Goal: Information Seeking & Learning: Learn about a topic

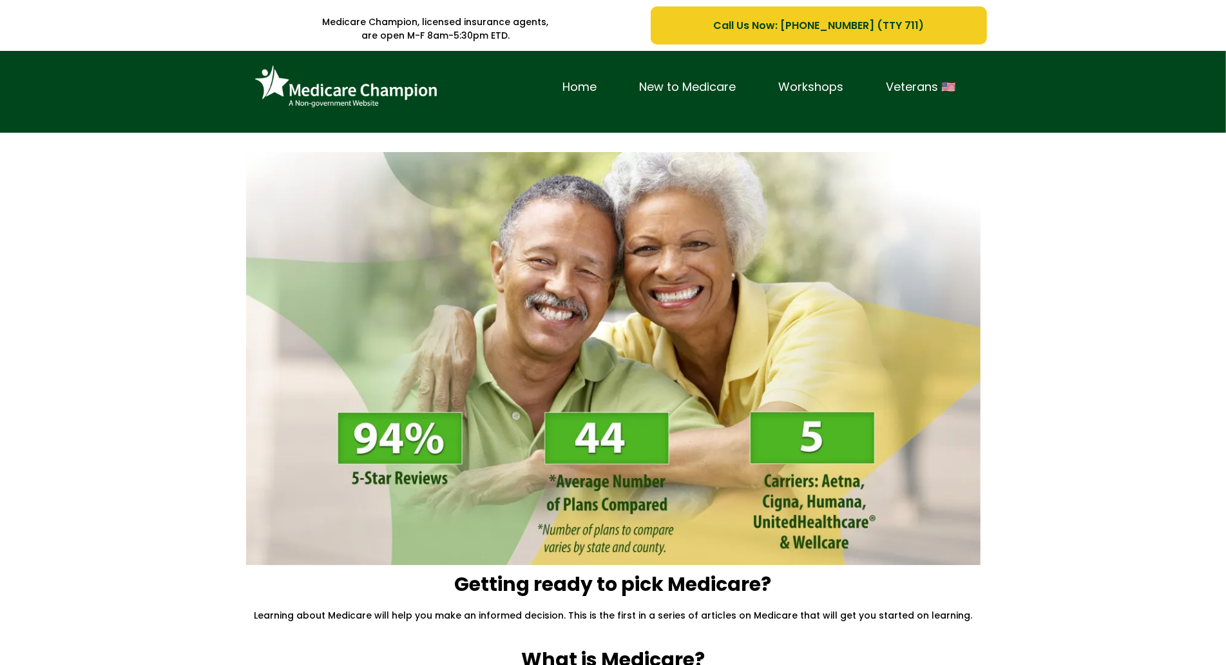
click at [124, 80] on div "Home New to Medicare Workshops Veterans 🇺🇸" at bounding box center [613, 92] width 1226 height 82
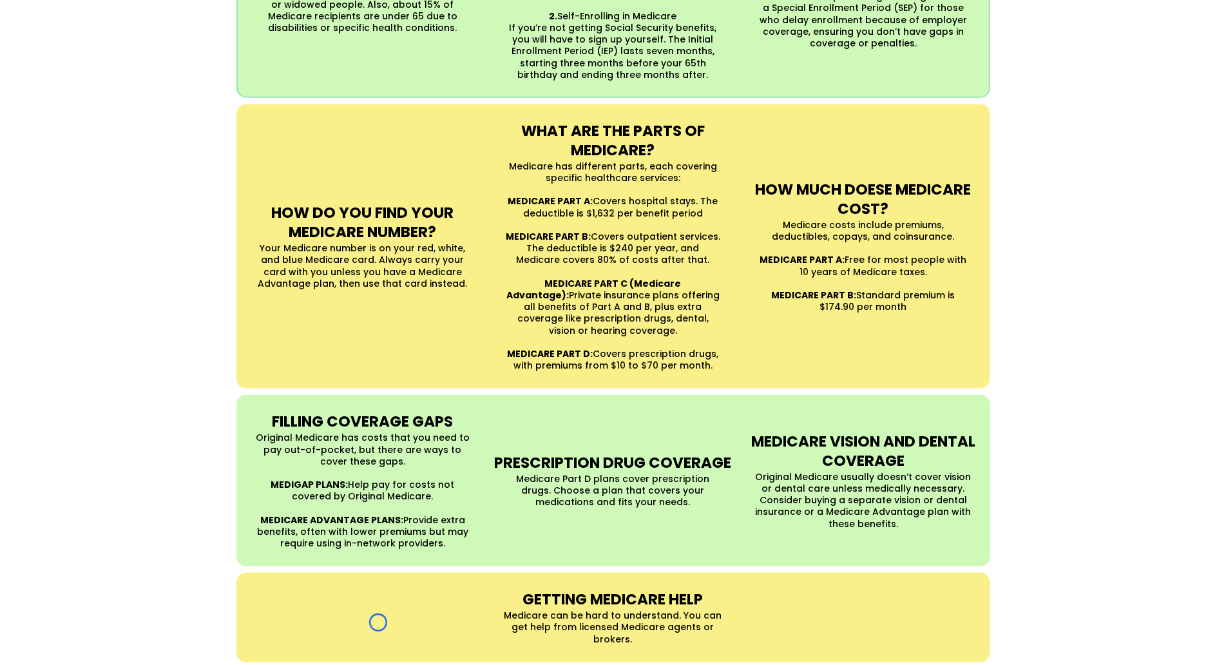
scroll to position [1069, 0]
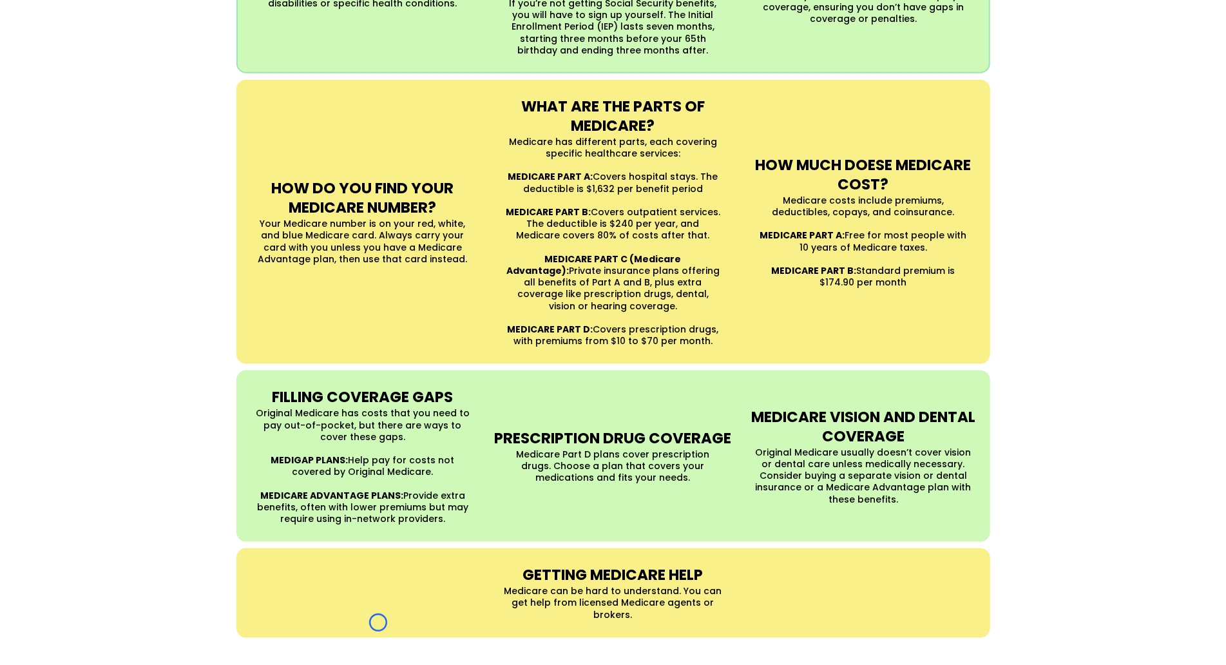
click at [124, 80] on div "UNDERSTANDING MEDICARE Medicare is a Federal health insurance program for peopl…" at bounding box center [613, 169] width 1226 height 963
click at [103, 97] on div "UNDERSTANDING MEDICARE Medicare is a Federal health insurance program for peopl…" at bounding box center [613, 169] width 1226 height 963
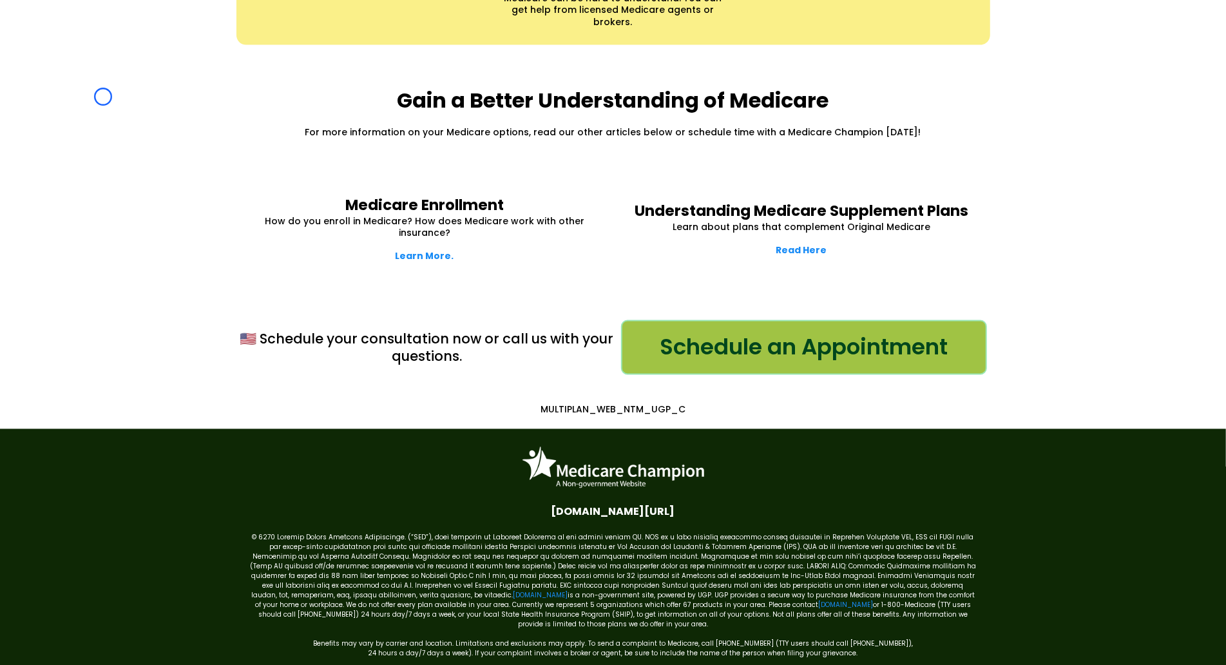
scroll to position [1686, 0]
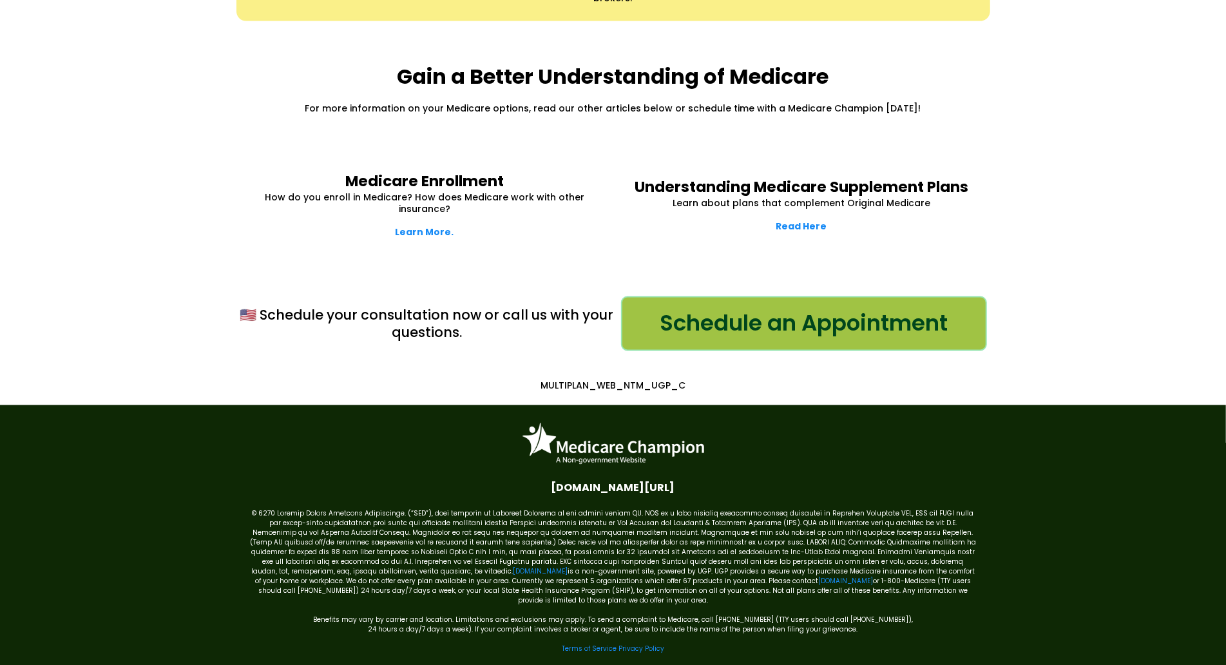
click at [103, 97] on div "Gain a Better Understanding of Medicare For more information on your Medicare o…" at bounding box center [613, 89] width 1226 height 110
click at [81, 87] on div "Gain a Better Understanding of Medicare For more information on your Medicare o…" at bounding box center [613, 89] width 1226 height 110
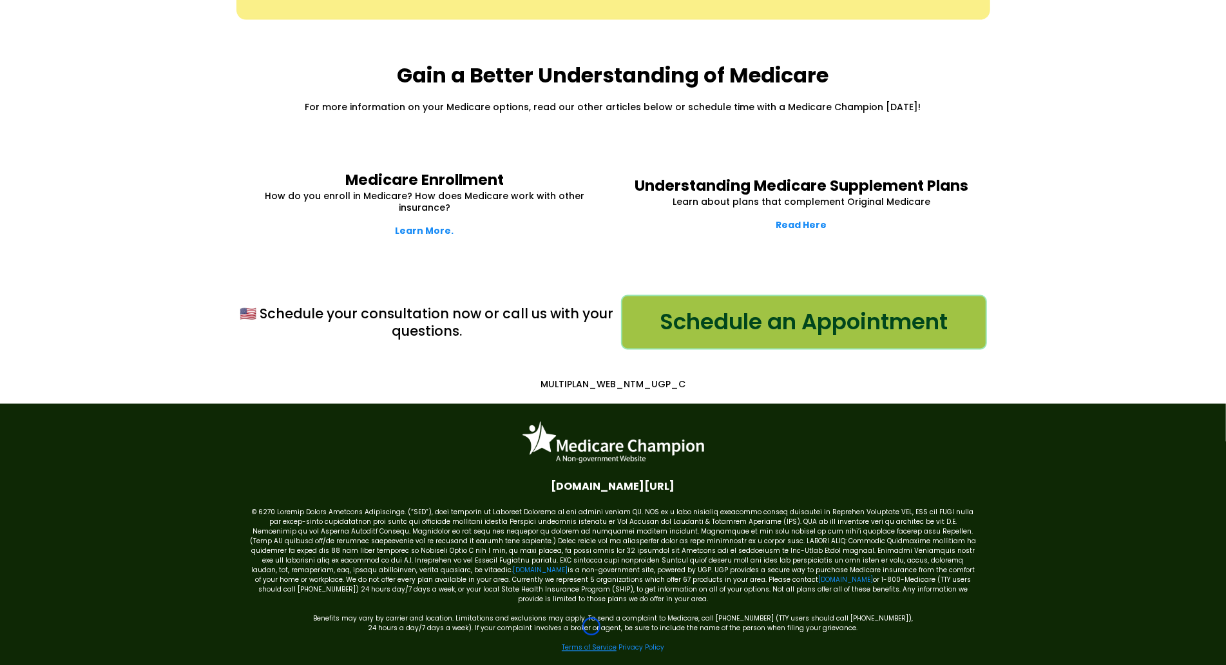
click at [592, 643] on link "Terms of Service" at bounding box center [589, 648] width 55 height 10
click at [594, 643] on link "Terms of Service" at bounding box center [589, 648] width 55 height 10
click at [513, 566] on link "[DOMAIN_NAME]" at bounding box center [540, 571] width 55 height 10
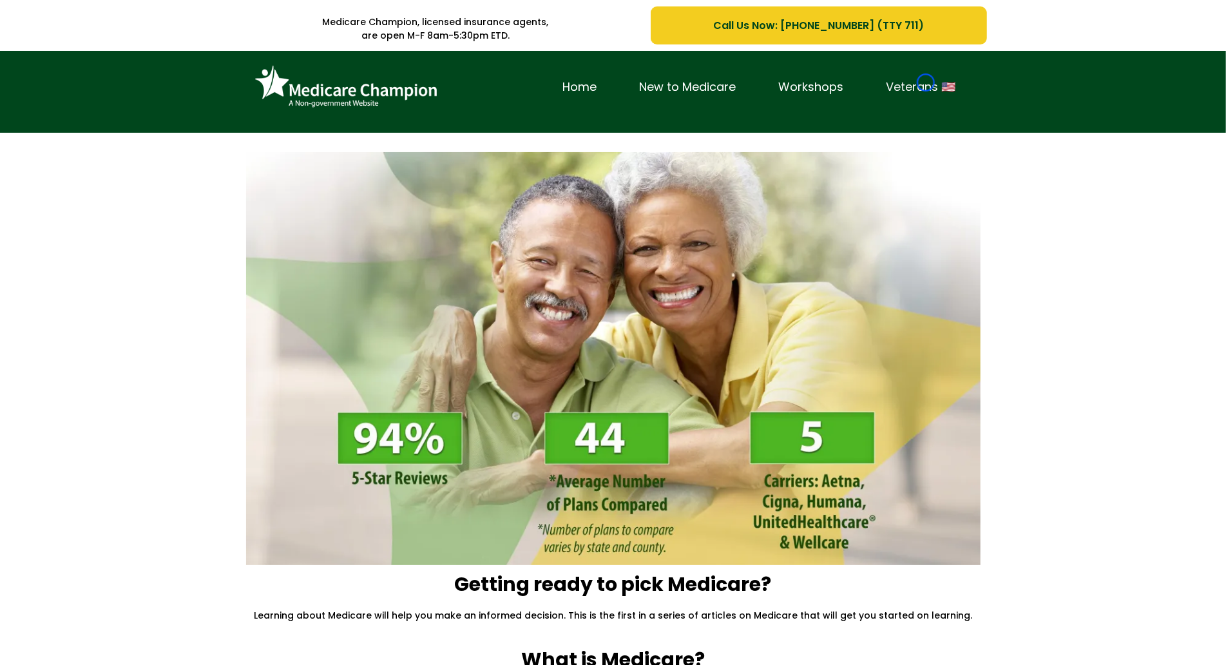
click at [926, 82] on link "Veterans 🇺🇸" at bounding box center [922, 87] width 112 height 20
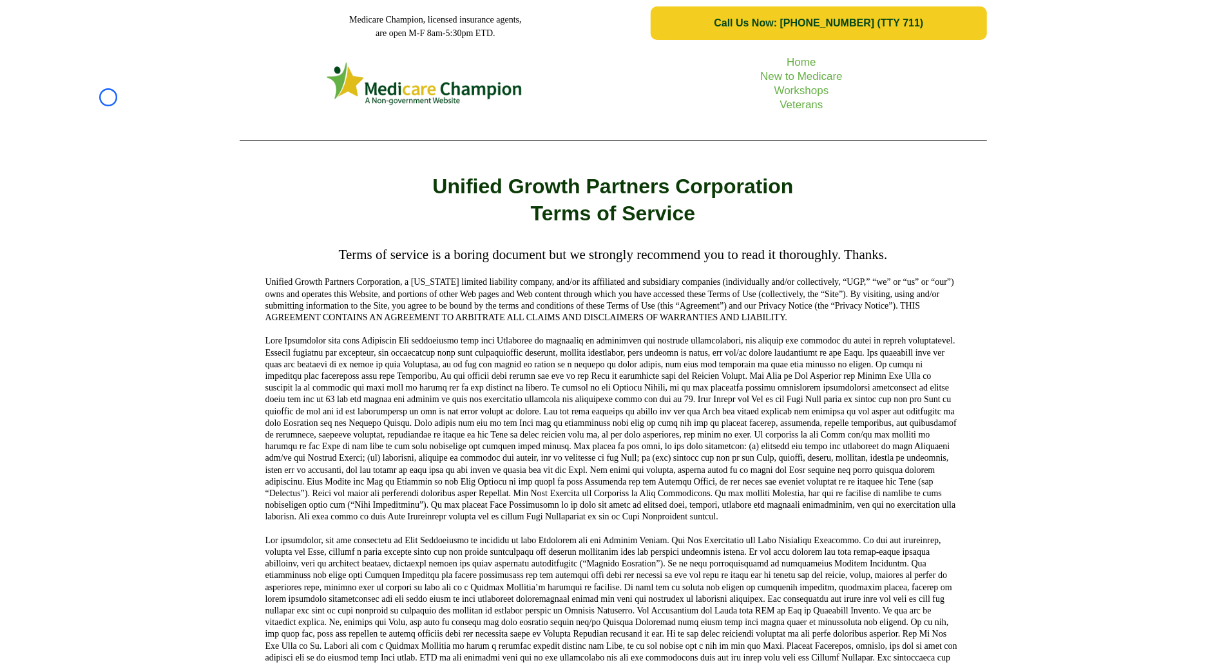
click at [108, 97] on div "Home New to Medicare Workshops Veterans" at bounding box center [613, 98] width 1226 height 104
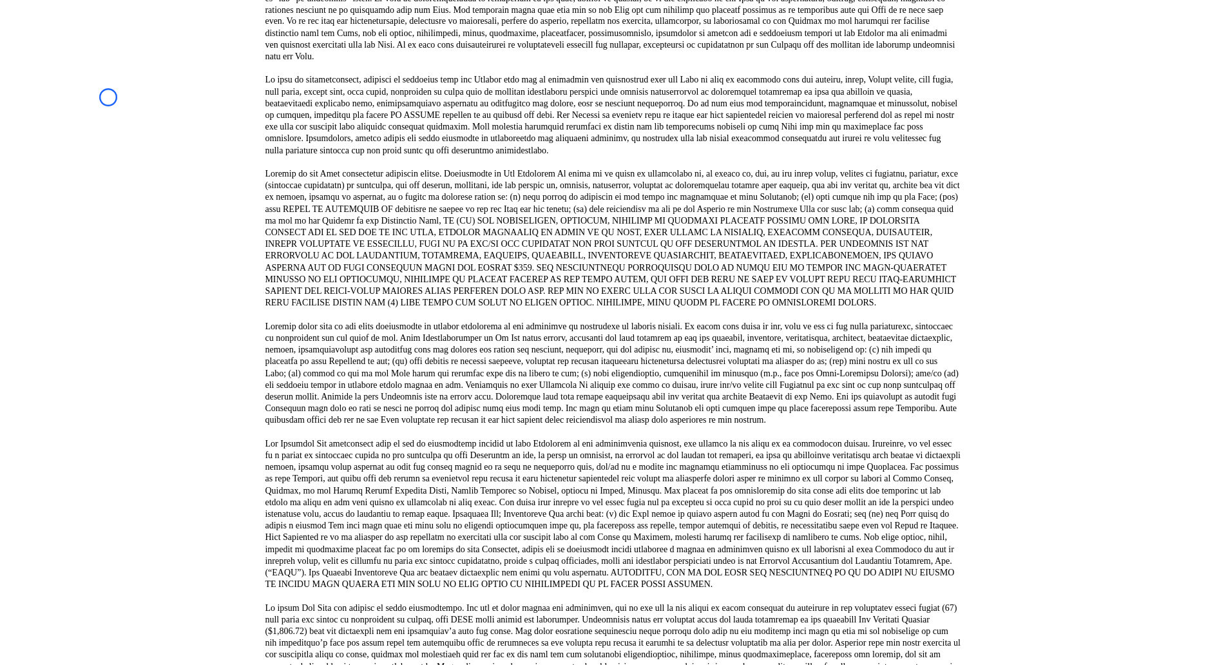
scroll to position [1866, 0]
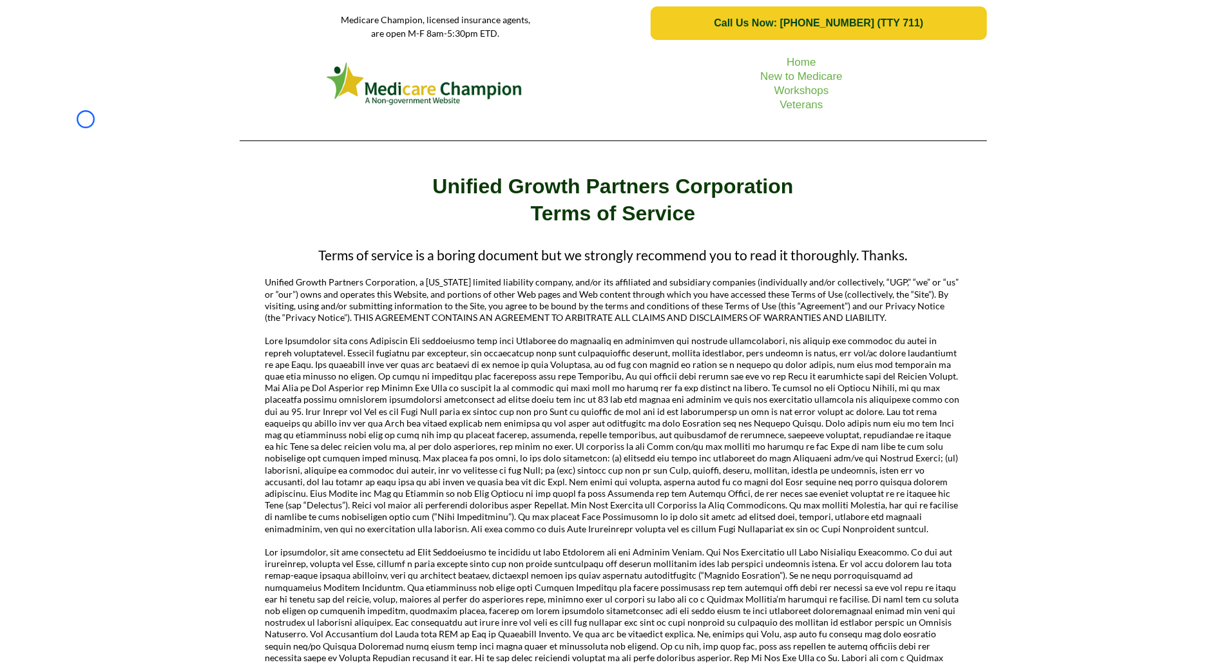
click at [86, 119] on div "Home New to Medicare Workshops Veterans" at bounding box center [613, 98] width 1226 height 104
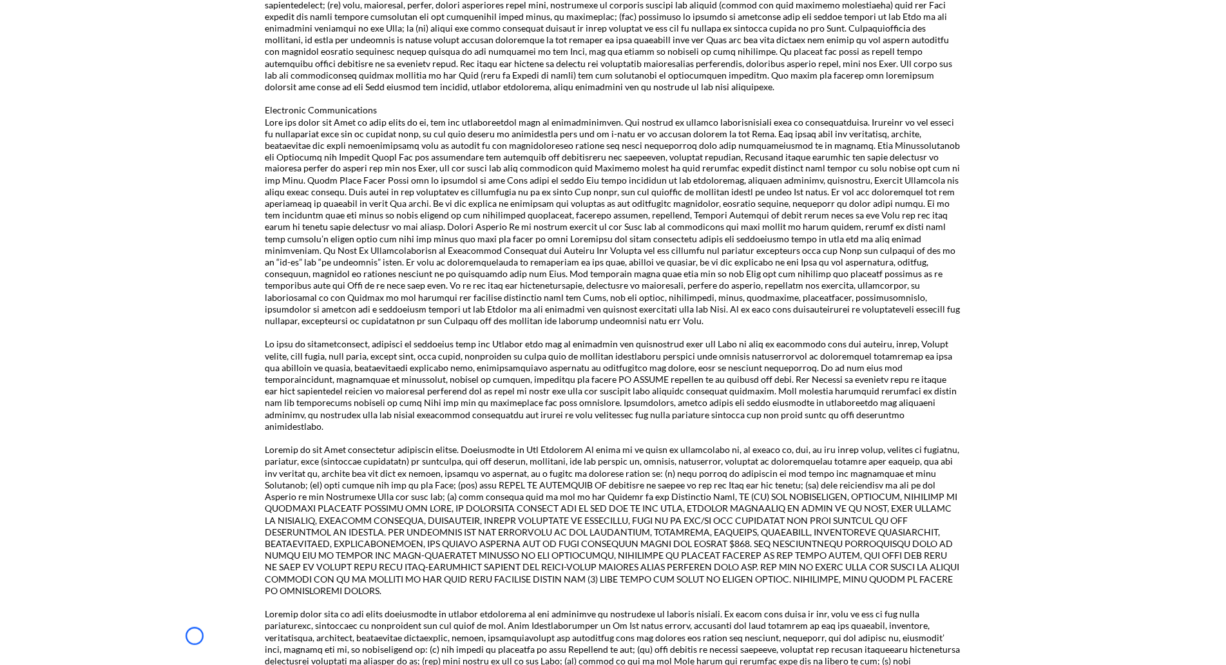
scroll to position [1810, 0]
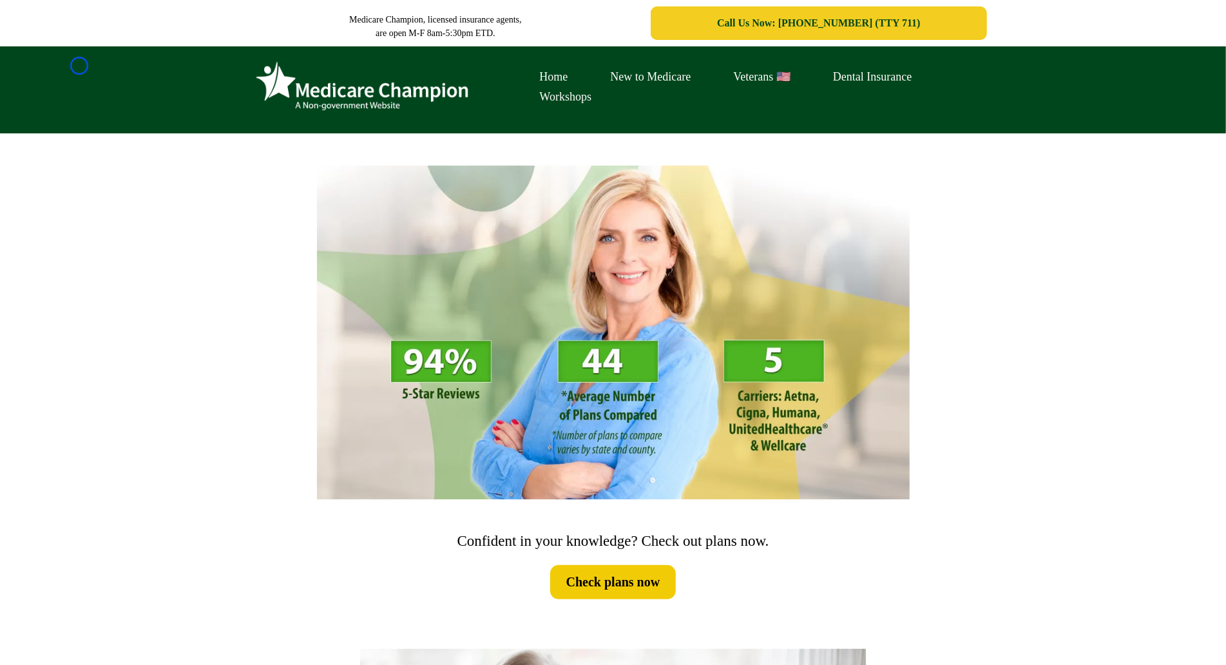
click at [79, 66] on div "Home New to Medicare Veterans 🇺🇸 Dental Insurance Workshops" at bounding box center [613, 89] width 1226 height 87
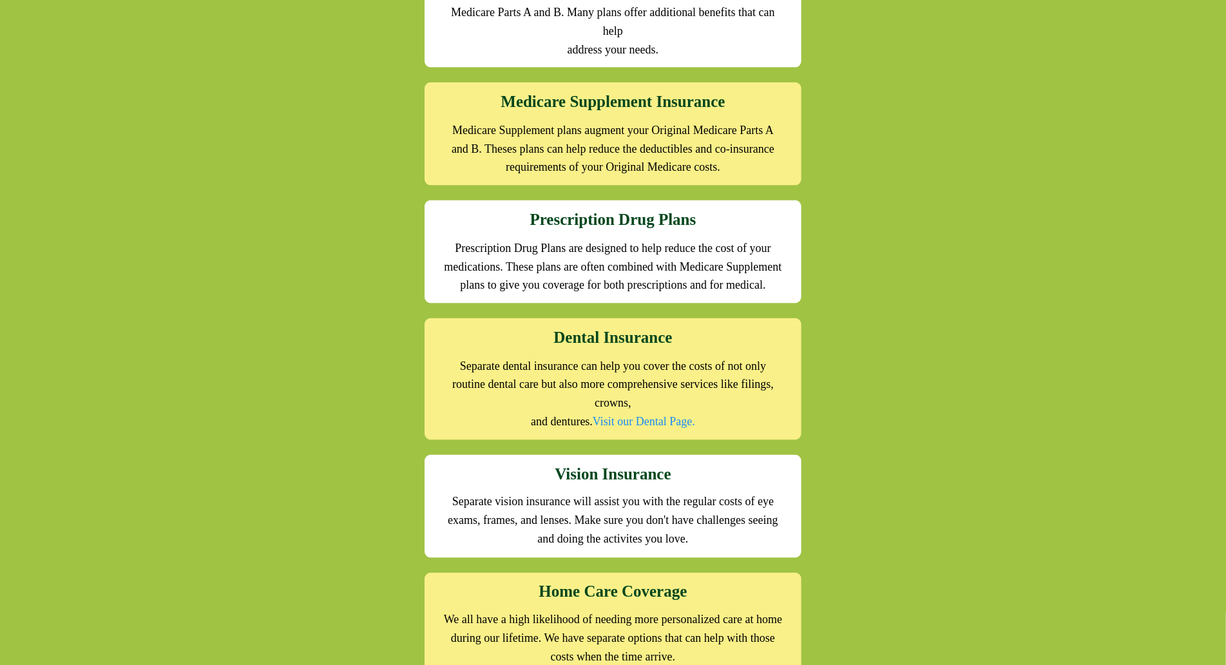
scroll to position [1441, 0]
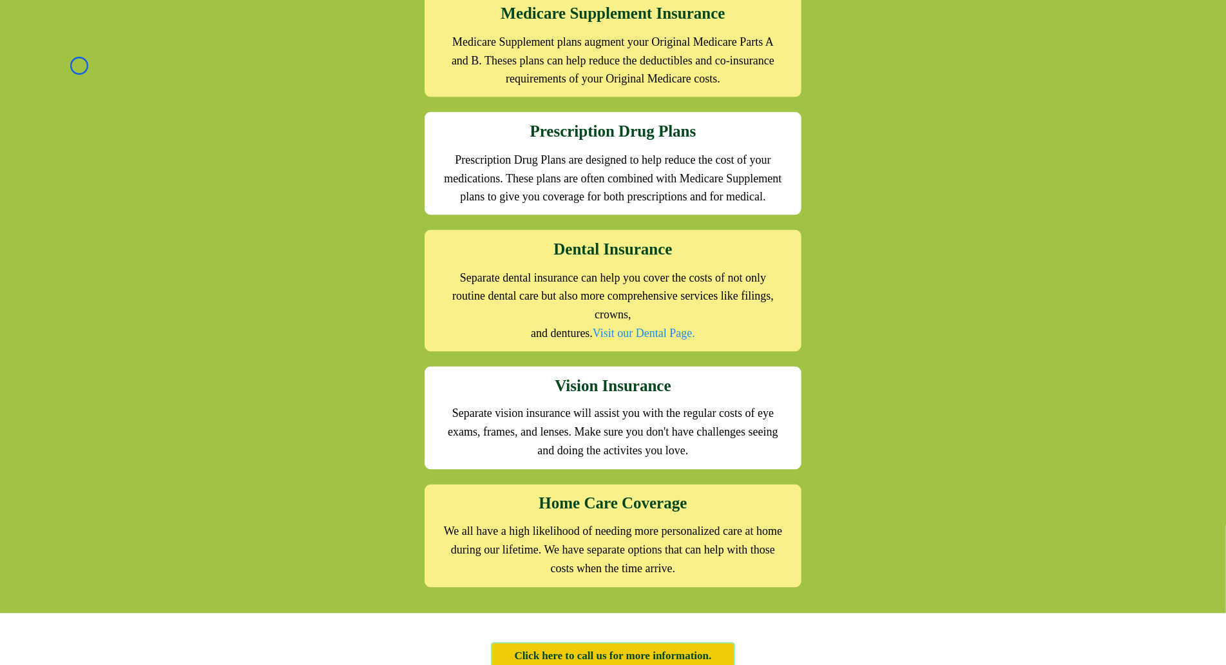
click at [79, 66] on div "We offer the full suite of options for Medicare recipients Every person has a u…" at bounding box center [613, 162] width 1226 height 903
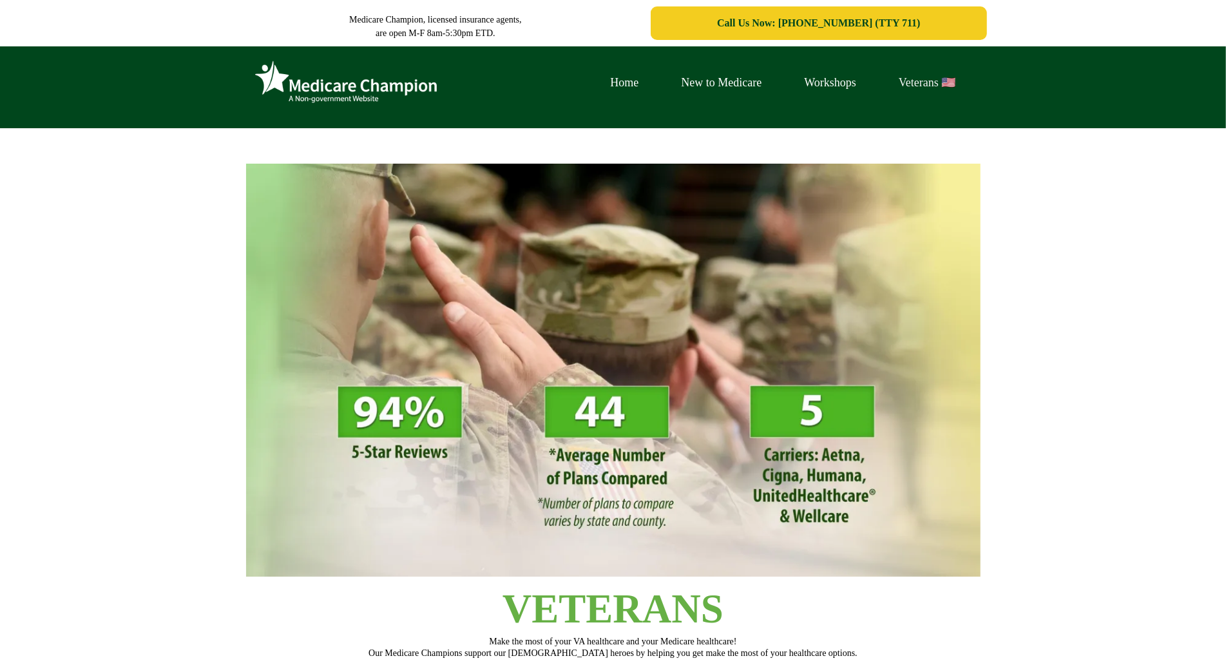
click at [926, 82] on link "Veterans 🇺🇸" at bounding box center [927, 83] width 99 height 20
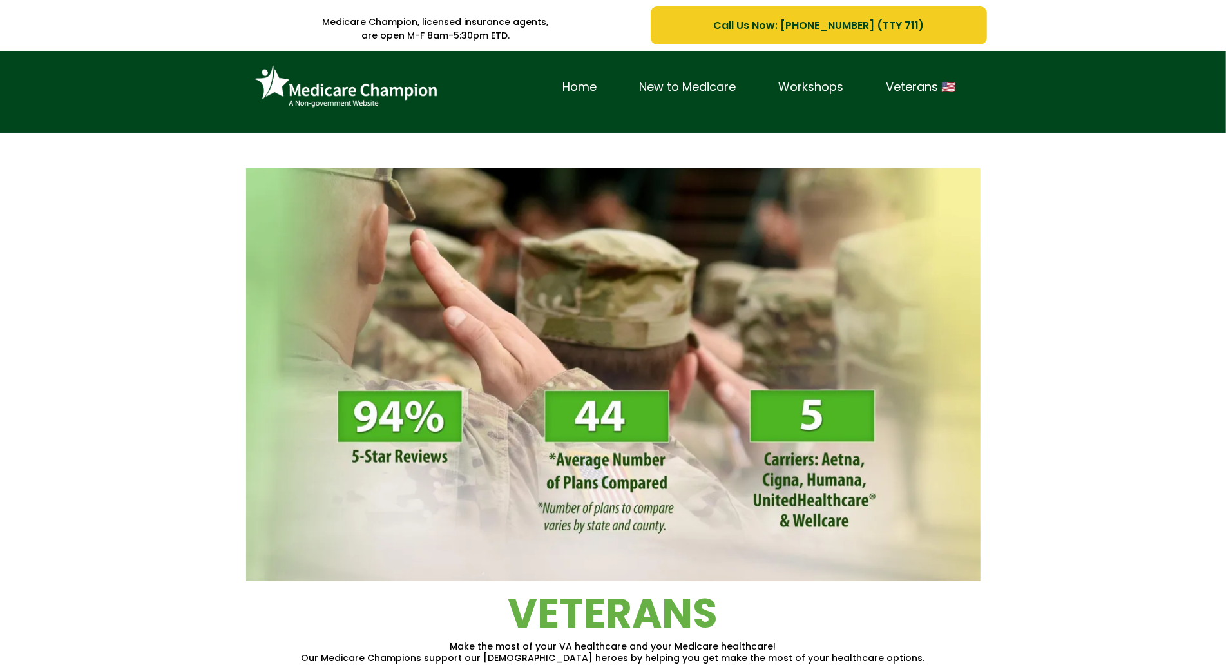
click at [90, 126] on div "Home New to Medicare Workshops Veterans 🇺🇸" at bounding box center [613, 92] width 1226 height 82
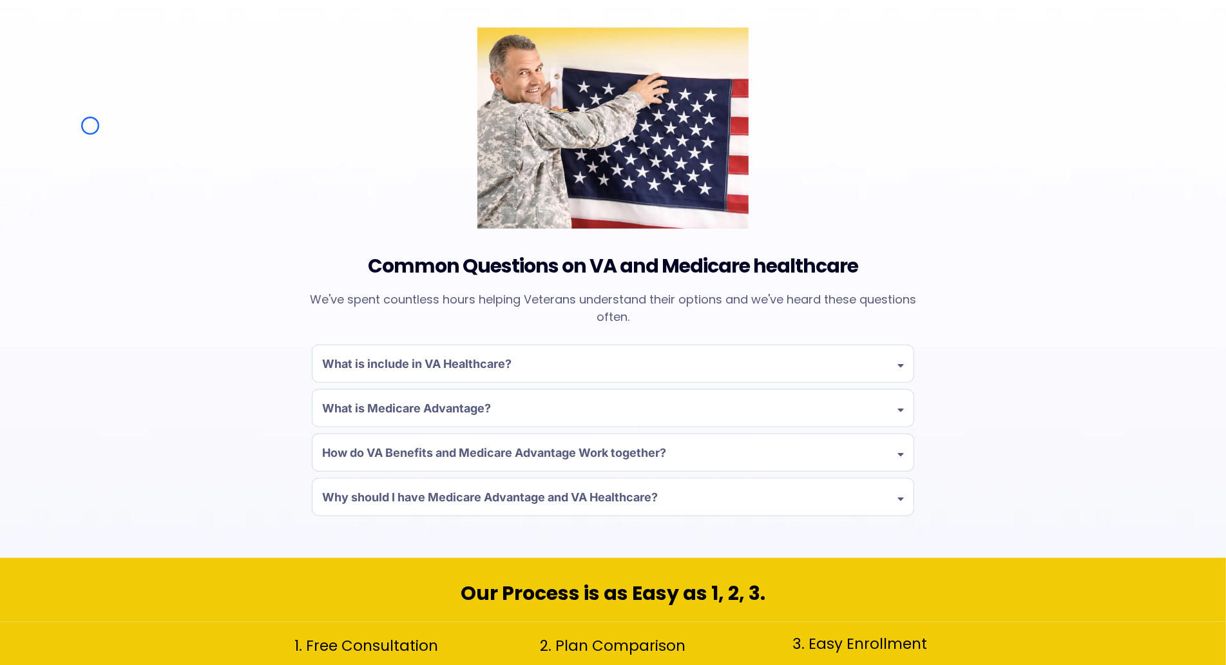
scroll to position [1005, 0]
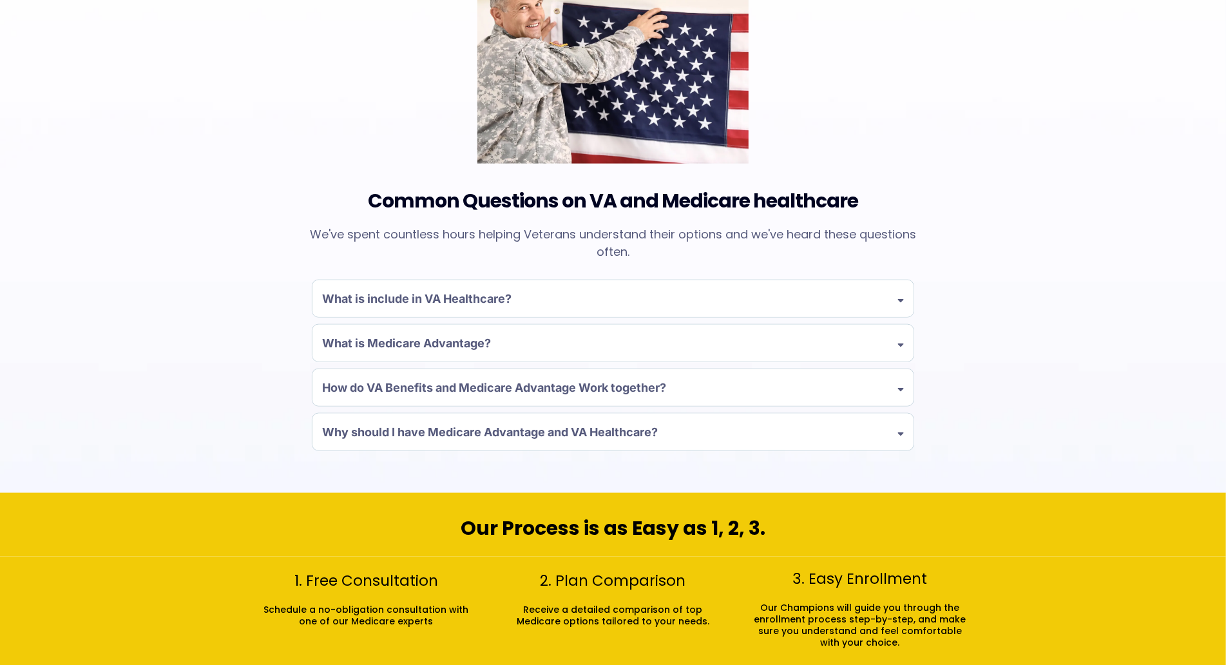
click at [90, 126] on div "Common Questions on VA and Medicare healthcare We've spent countless hours help…" at bounding box center [613, 218] width 1226 height 550
